Goal: Use online tool/utility: Utilize a website feature to perform a specific function

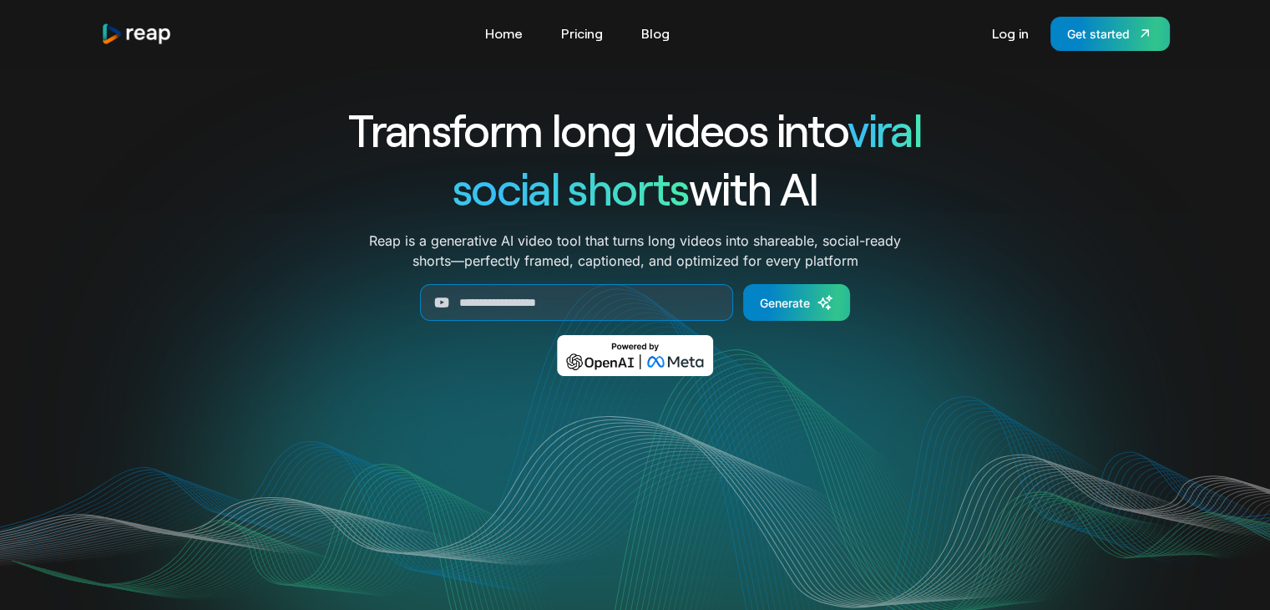
click at [1081, 51] on div "Tools Link Five Link Six Link Seven Business Link Five Link Six Link Seven Home…" at bounding box center [635, 33] width 1122 height 67
click at [1081, 46] on link "Get started" at bounding box center [1109, 34] width 119 height 34
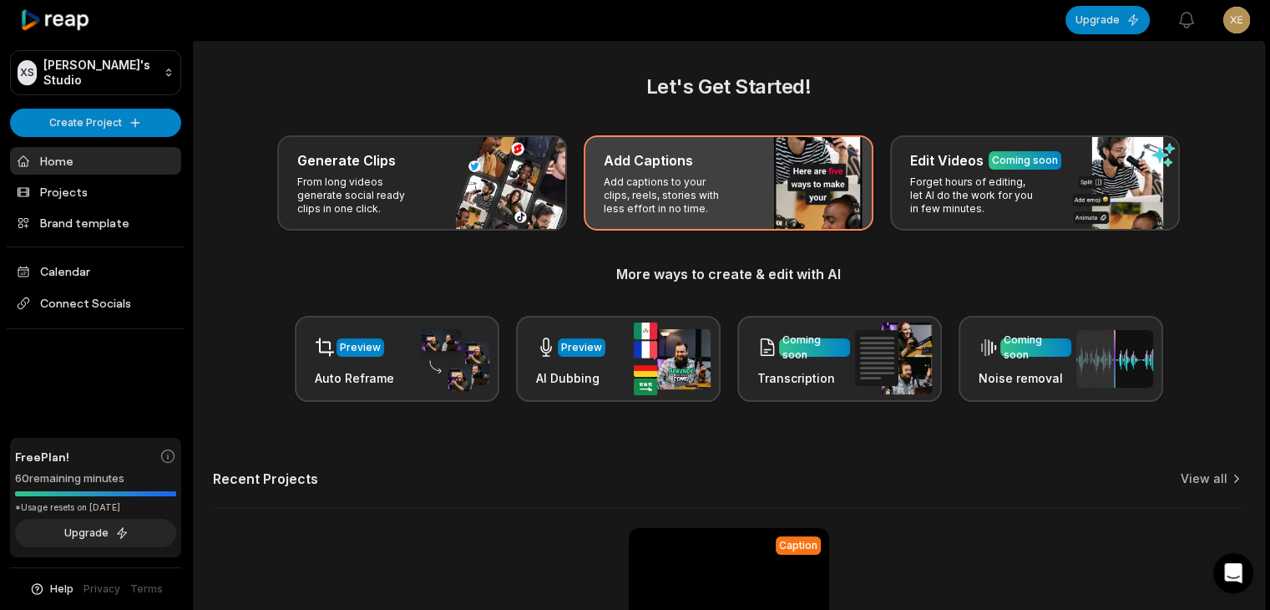
click at [730, 191] on p "Add captions to your clips, reels, stories with less effort in no time." at bounding box center [668, 195] width 129 height 40
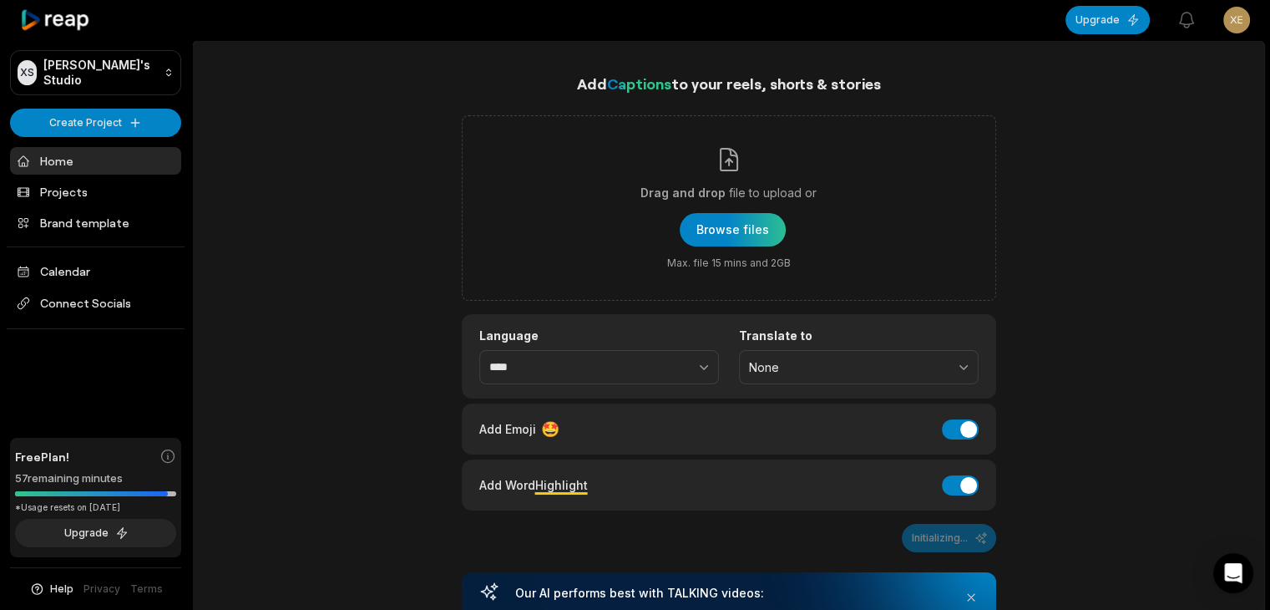
click at [942, 407] on div "Add Emoji 🤩 Add Emoji" at bounding box center [729, 428] width 534 height 51
click at [969, 425] on button "Add Emoji" at bounding box center [960, 429] width 37 height 20
click at [119, 195] on link "Projects" at bounding box center [95, 192] width 171 height 28
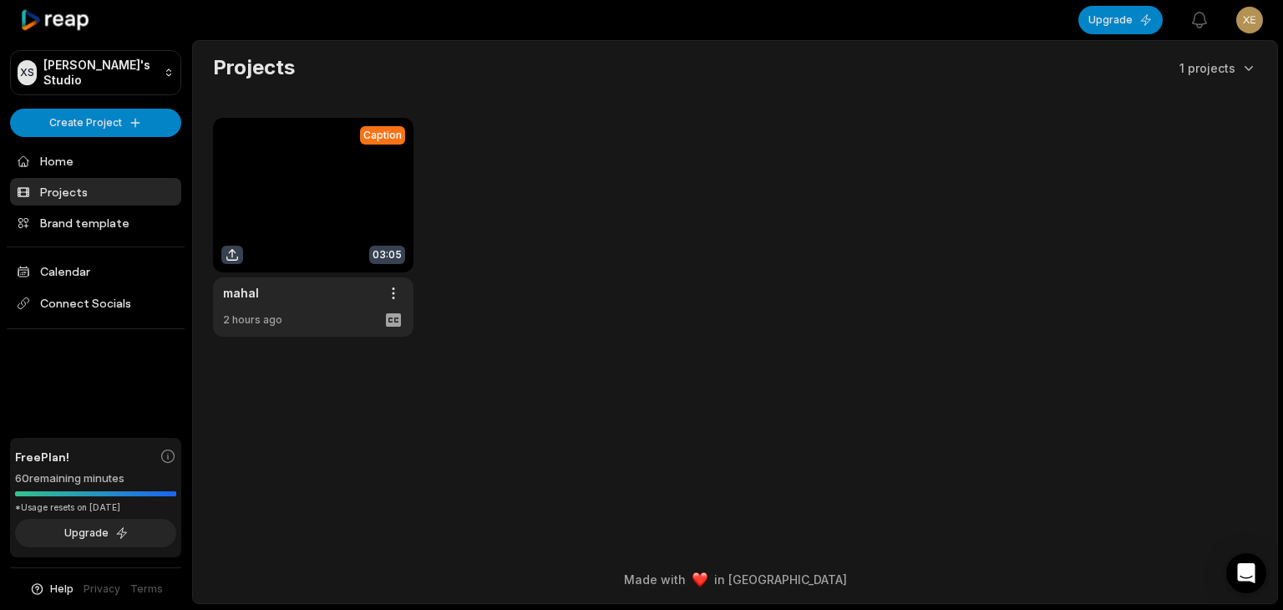
click at [321, 185] on link at bounding box center [313, 227] width 200 height 219
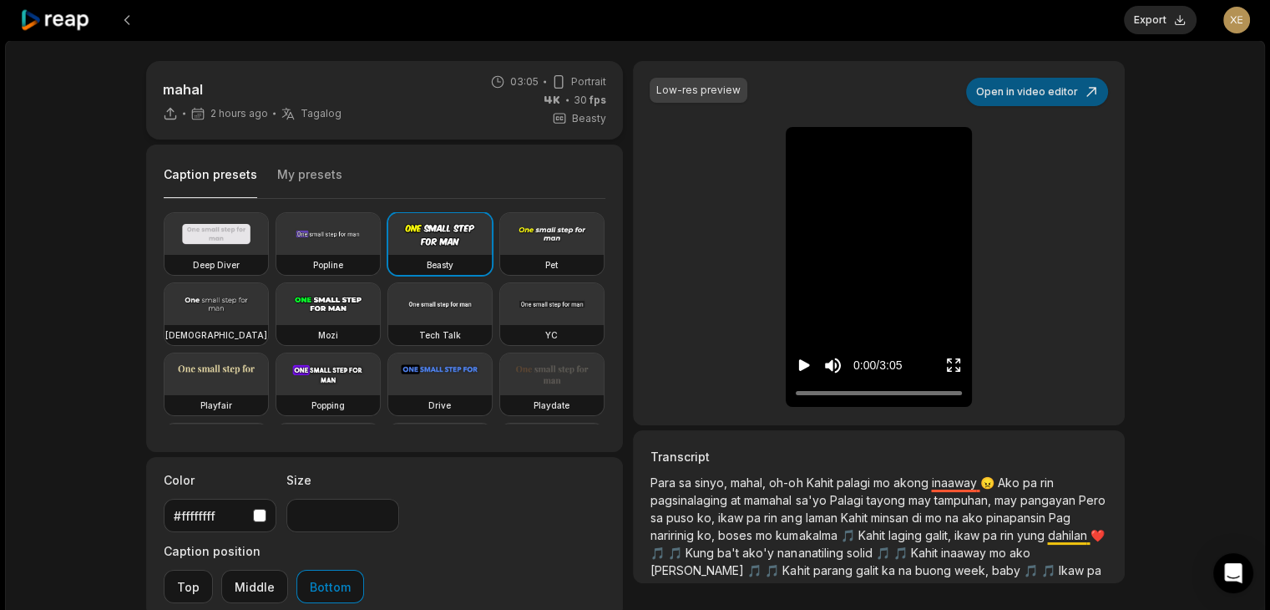
click at [1017, 83] on button "Open in video editor" at bounding box center [1037, 92] width 142 height 28
